Goal: Task Accomplishment & Management: Manage account settings

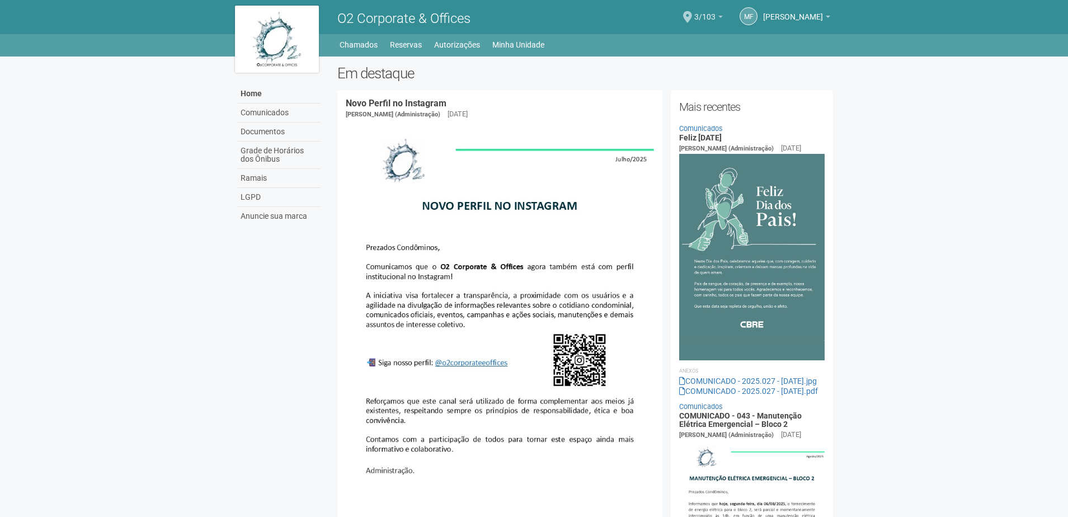
click at [723, 15] on link "3/103" at bounding box center [708, 18] width 29 height 9
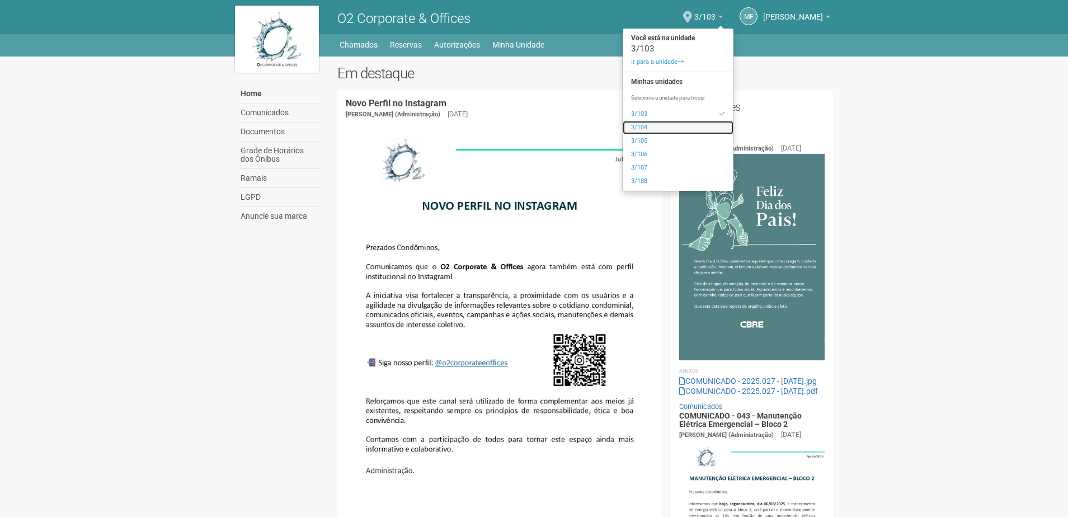
click at [660, 125] on link "3/104" at bounding box center [678, 127] width 111 height 13
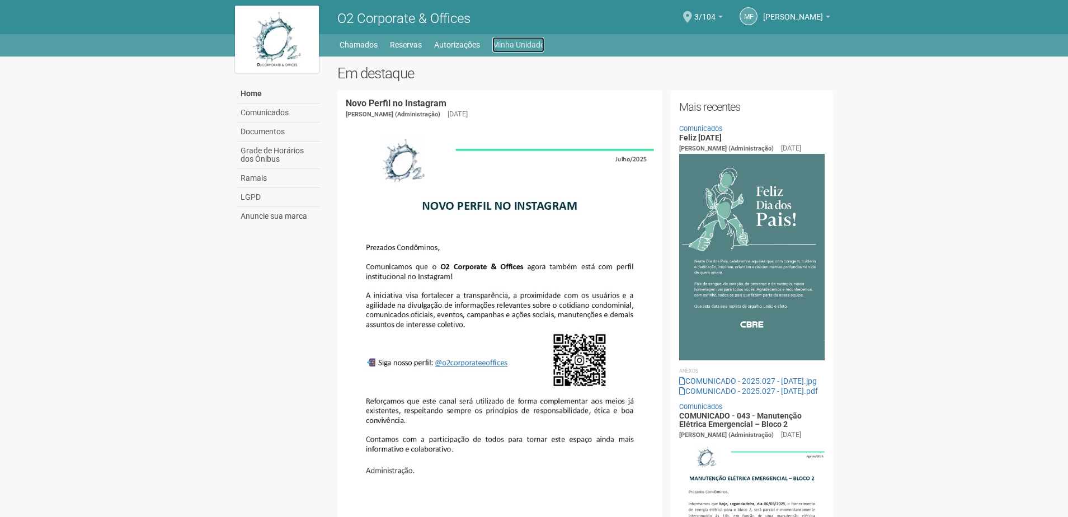
click at [517, 46] on link "Minha Unidade" at bounding box center [518, 45] width 52 height 16
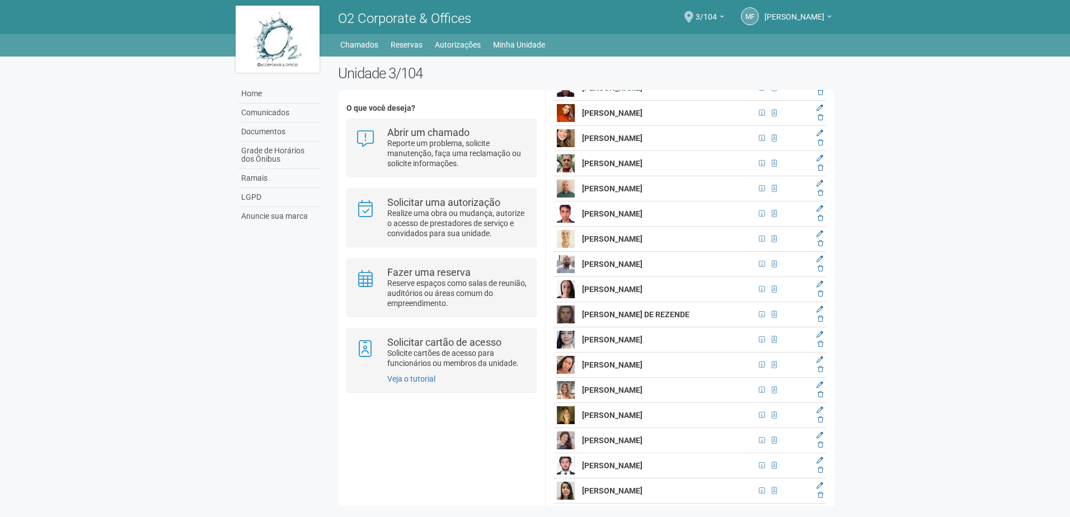
scroll to position [1231, 0]
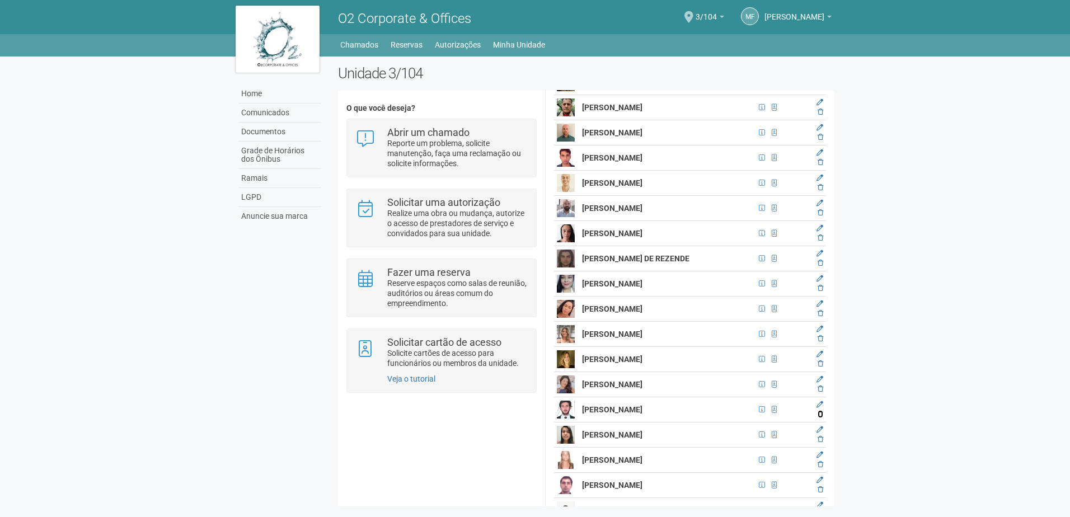
click at [819, 417] on icon at bounding box center [820, 414] width 6 height 7
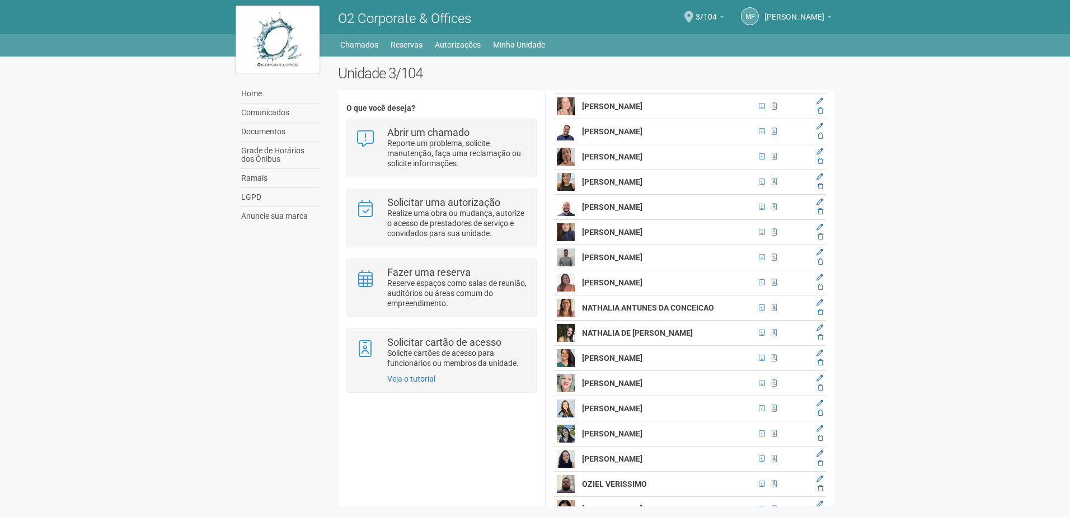
scroll to position [7329, 0]
click at [817, 440] on icon at bounding box center [820, 437] width 6 height 7
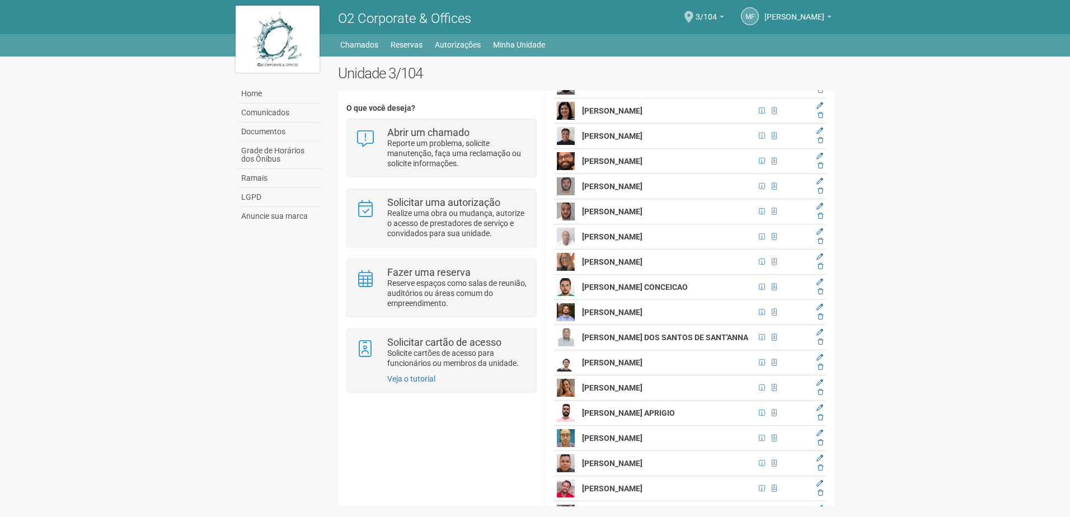
scroll to position [7720, 0]
